Goal: Information Seeking & Learning: Learn about a topic

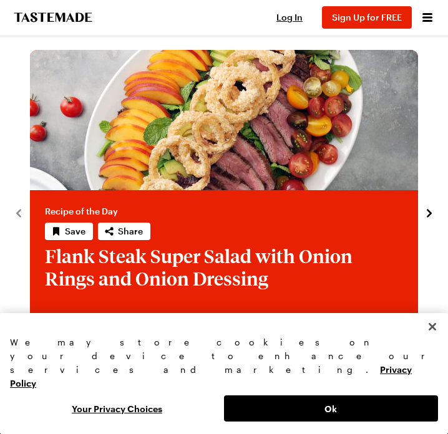
click at [432, 13] on icon "Open menu" at bounding box center [427, 17] width 10 height 9
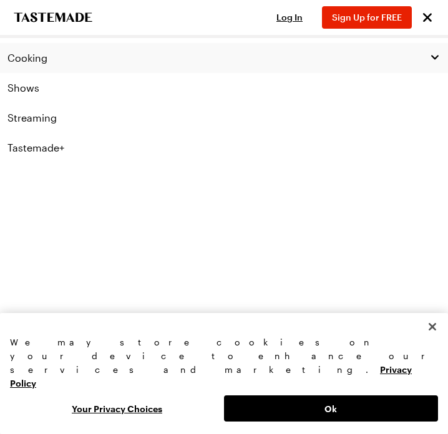
click at [17, 64] on button "Cooking" at bounding box center [224, 58] width 448 height 30
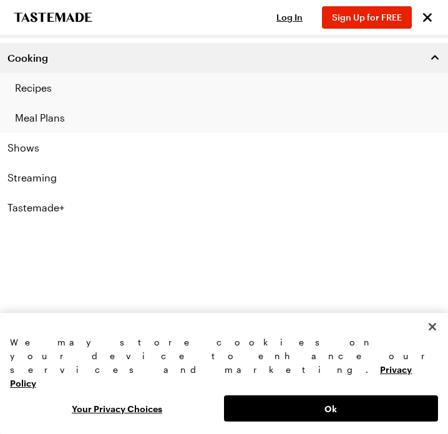
click at [32, 88] on link "Recipes" at bounding box center [224, 88] width 448 height 30
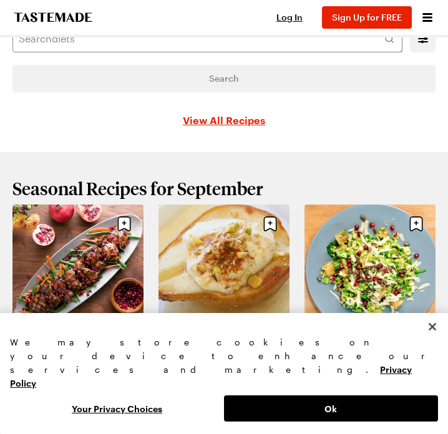
scroll to position [117, 0]
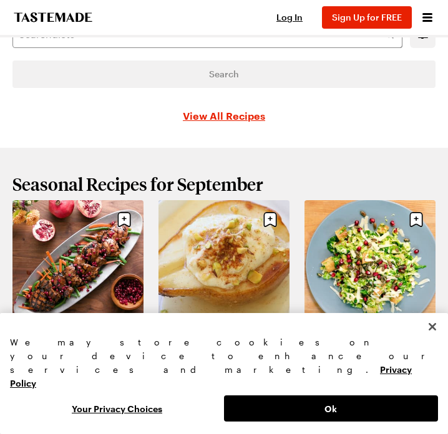
click at [216, 115] on link "View All Recipes" at bounding box center [224, 115] width 82 height 15
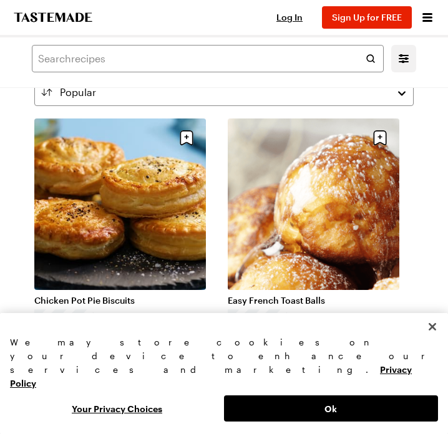
scroll to position [60, 0]
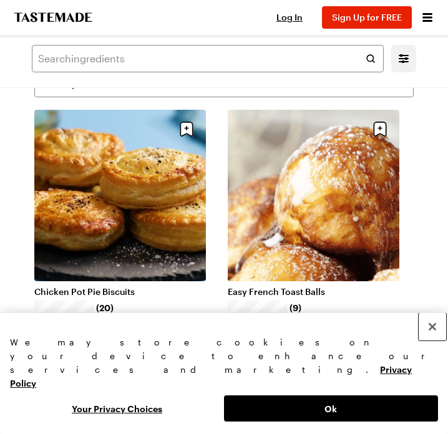
click at [432, 340] on button "Close" at bounding box center [431, 326] width 27 height 27
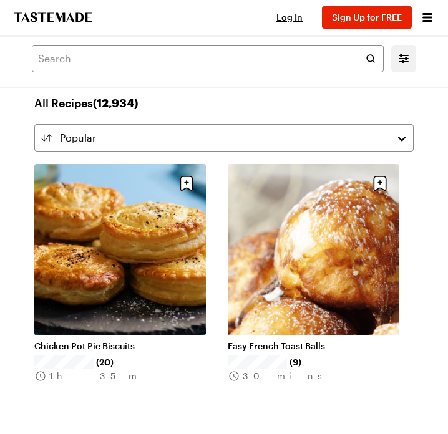
scroll to position [0, 0]
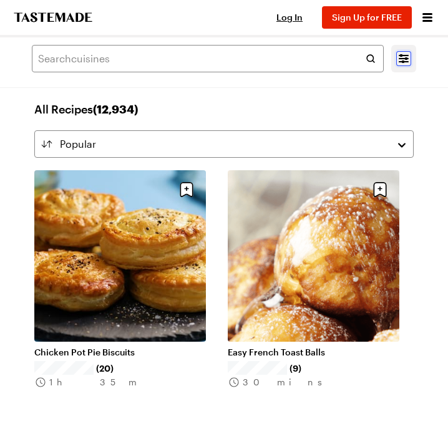
click at [403, 57] on icon "Mobile filters" at bounding box center [403, 58] width 15 height 15
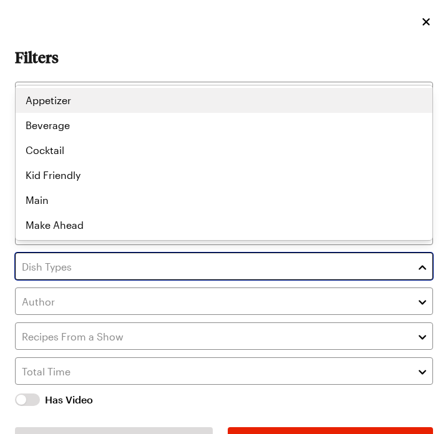
click at [79, 253] on input "text" at bounding box center [224, 266] width 418 height 27
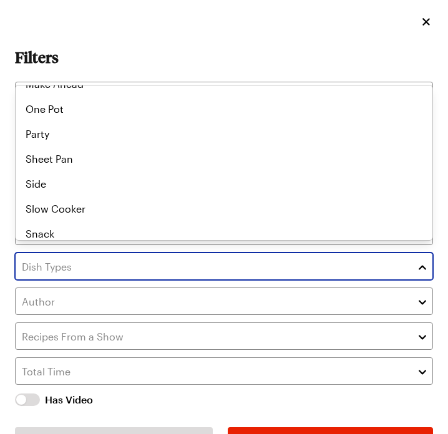
scroll to position [147, 0]
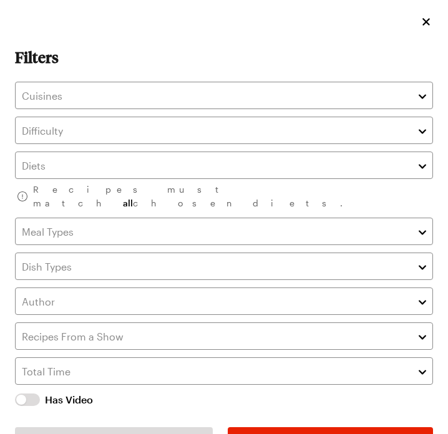
click at [111, 44] on div "Filters Recipes must match all chosen diets. Has Video Has Video Reset All Filt…" at bounding box center [224, 217] width 448 height 434
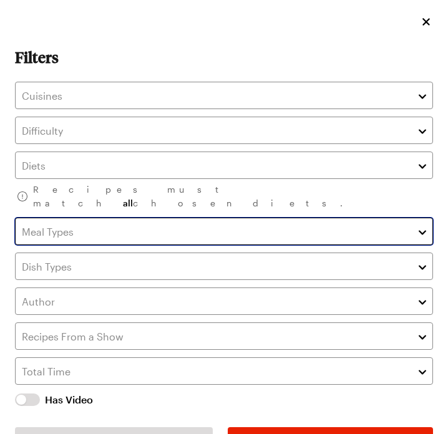
click at [62, 221] on input "text" at bounding box center [224, 231] width 418 height 27
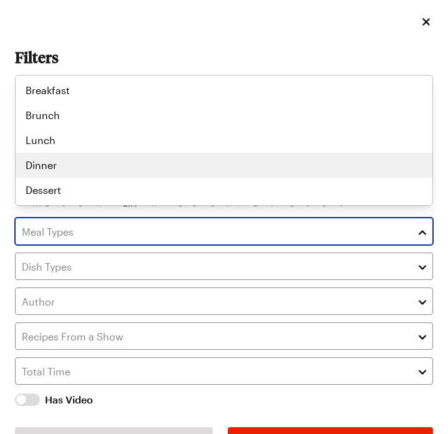
click at [44, 171] on div "Breakfast Brunch Lunch Dinner Dessert" at bounding box center [224, 140] width 417 height 125
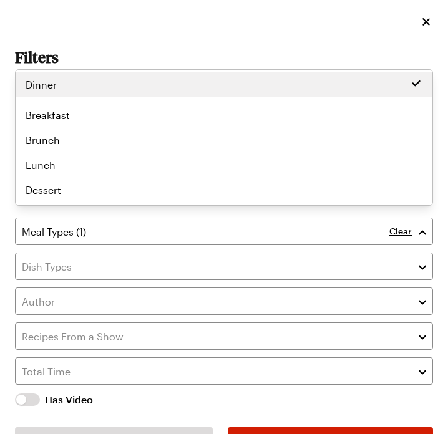
click at [266, 424] on div "Filters Recipes must match all chosen diets. Clear Has Video Has Video Reset Al…" at bounding box center [224, 243] width 418 height 389
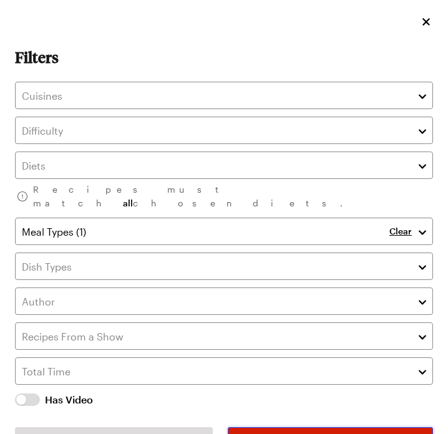
click at [253, 427] on button "Apply" at bounding box center [330, 440] width 205 height 27
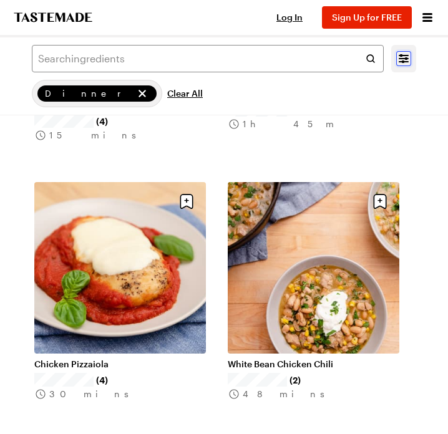
scroll to position [2717, 0]
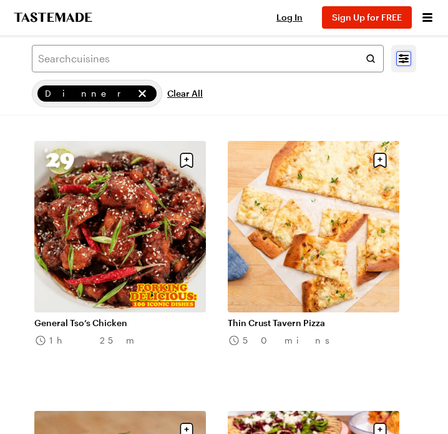
scroll to position [5730, 0]
